Goal: Information Seeking & Learning: Learn about a topic

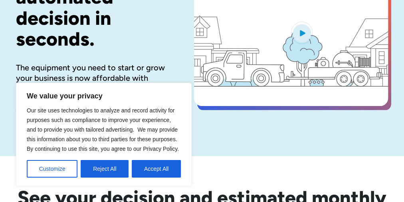
scroll to position [128, 0]
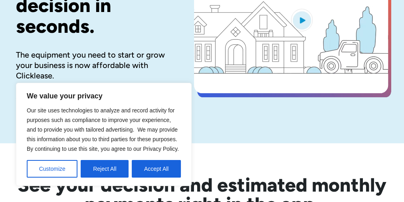
click at [210, 152] on div "See your decision and estimated monthly payments right in the app. Compare equi…" at bounding box center [202, 195] width 372 height 104
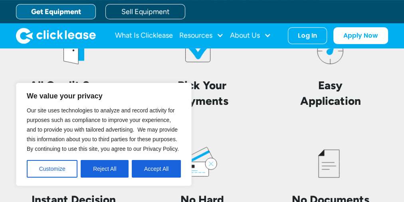
scroll to position [1787, 0]
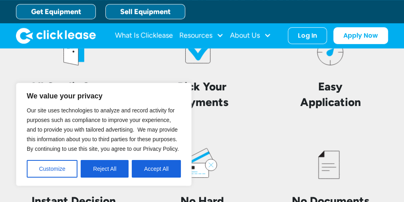
click at [159, 14] on link "Sell Equipment" at bounding box center [145, 11] width 80 height 15
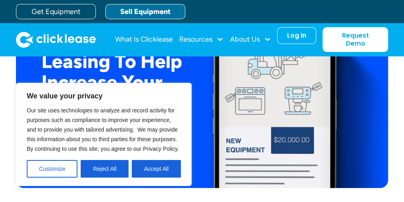
scroll to position [1489, 0]
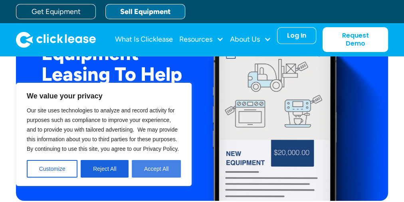
click at [158, 169] on button "Accept All" at bounding box center [156, 169] width 49 height 18
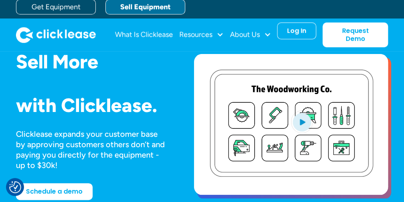
scroll to position [0, 0]
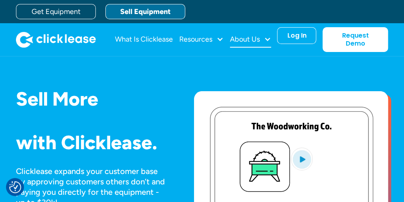
click at [268, 40] on div at bounding box center [267, 39] width 7 height 7
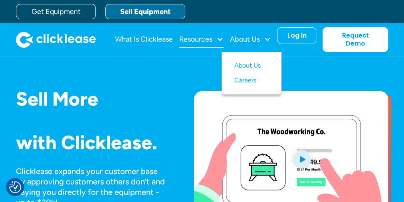
click at [223, 38] on div at bounding box center [219, 39] width 7 height 7
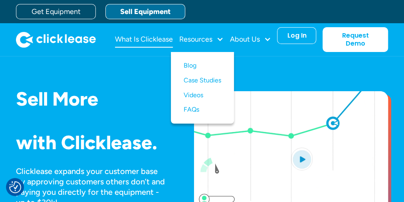
click at [134, 41] on link "What Is Clicklease" at bounding box center [144, 40] width 58 height 16
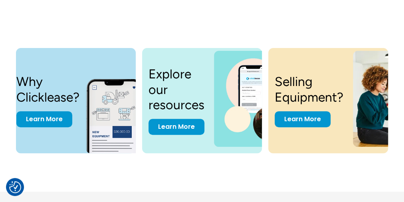
scroll to position [1647, 0]
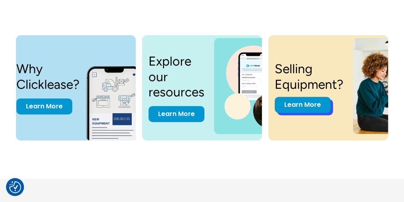
click at [314, 108] on link "Learn More" at bounding box center [303, 105] width 56 height 16
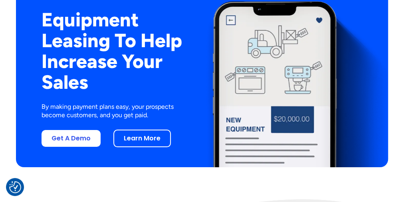
scroll to position [1538, 0]
